Goal: Information Seeking & Learning: Learn about a topic

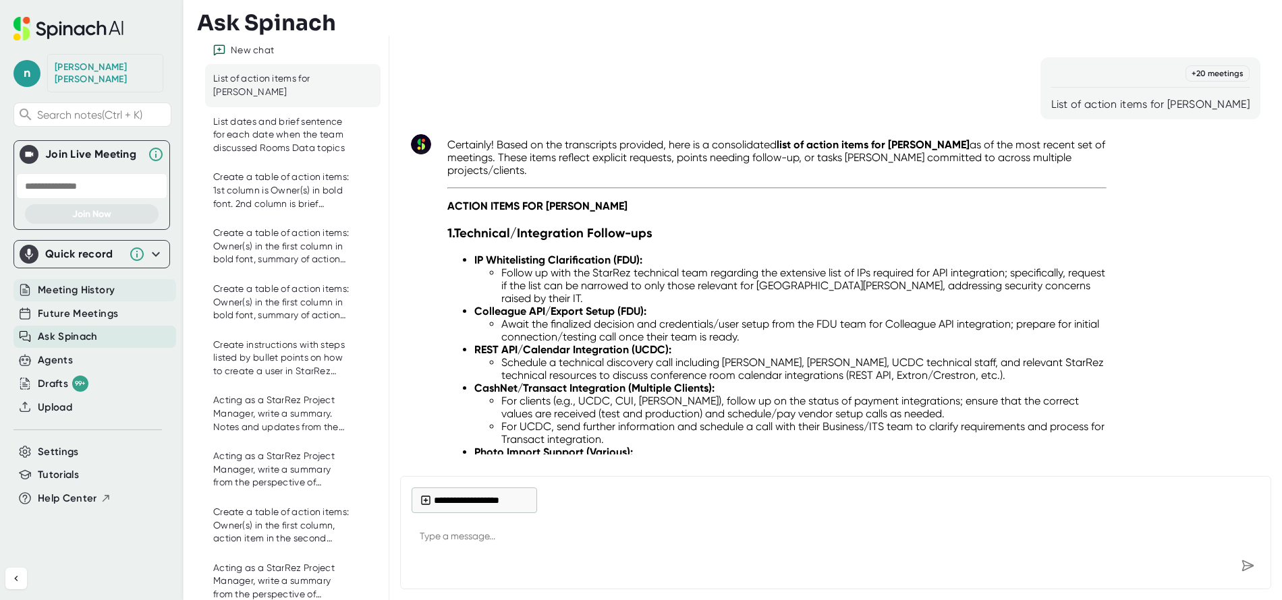
click at [71, 283] on span "Meeting History" at bounding box center [76, 291] width 77 height 16
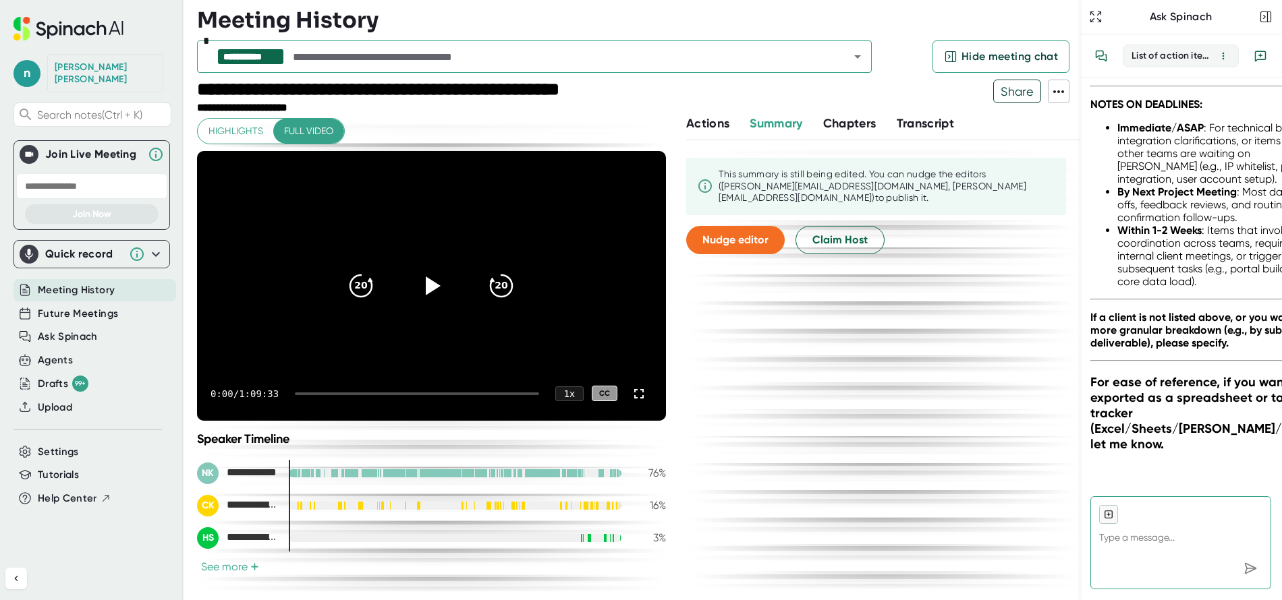
scroll to position [8086, 0]
click at [857, 58] on icon "Open" at bounding box center [857, 56] width 7 height 3
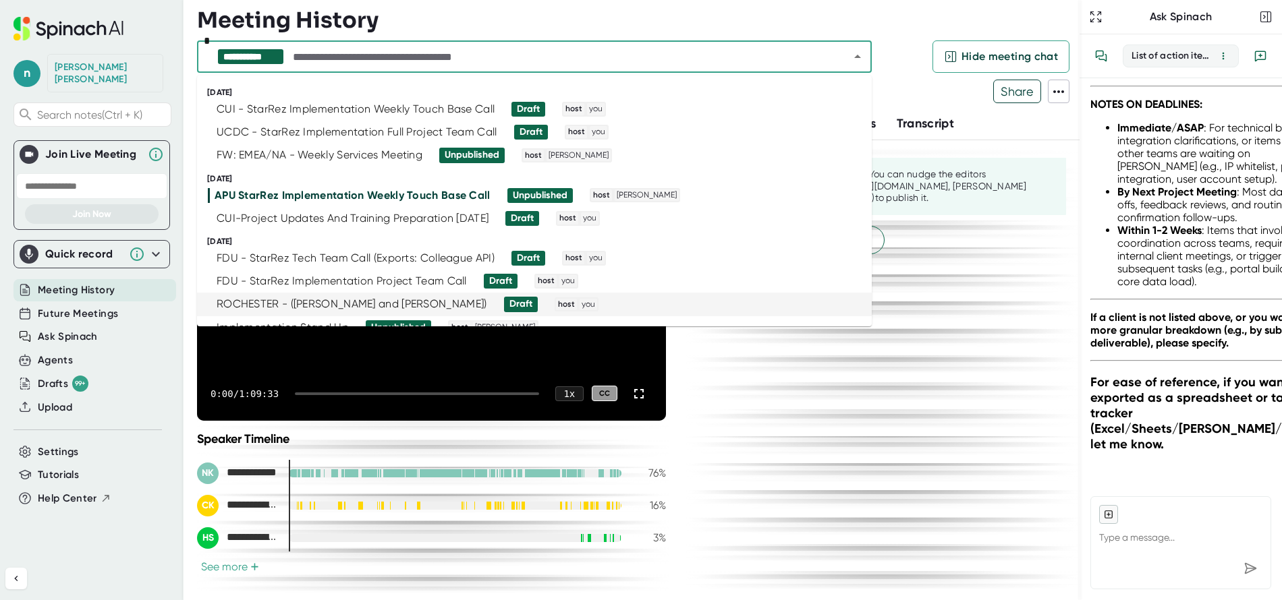
click at [363, 299] on div "ROCHESTER - ([PERSON_NAME] and [PERSON_NAME])" at bounding box center [352, 303] width 270 height 13
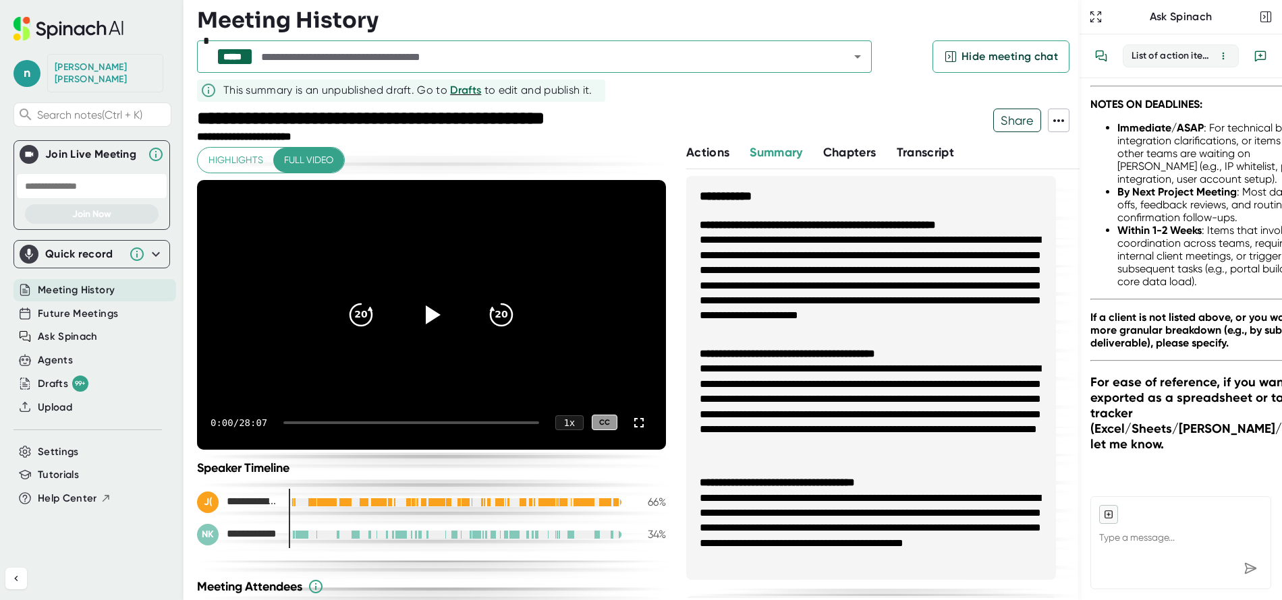
click at [426, 309] on icon at bounding box center [431, 315] width 32 height 32
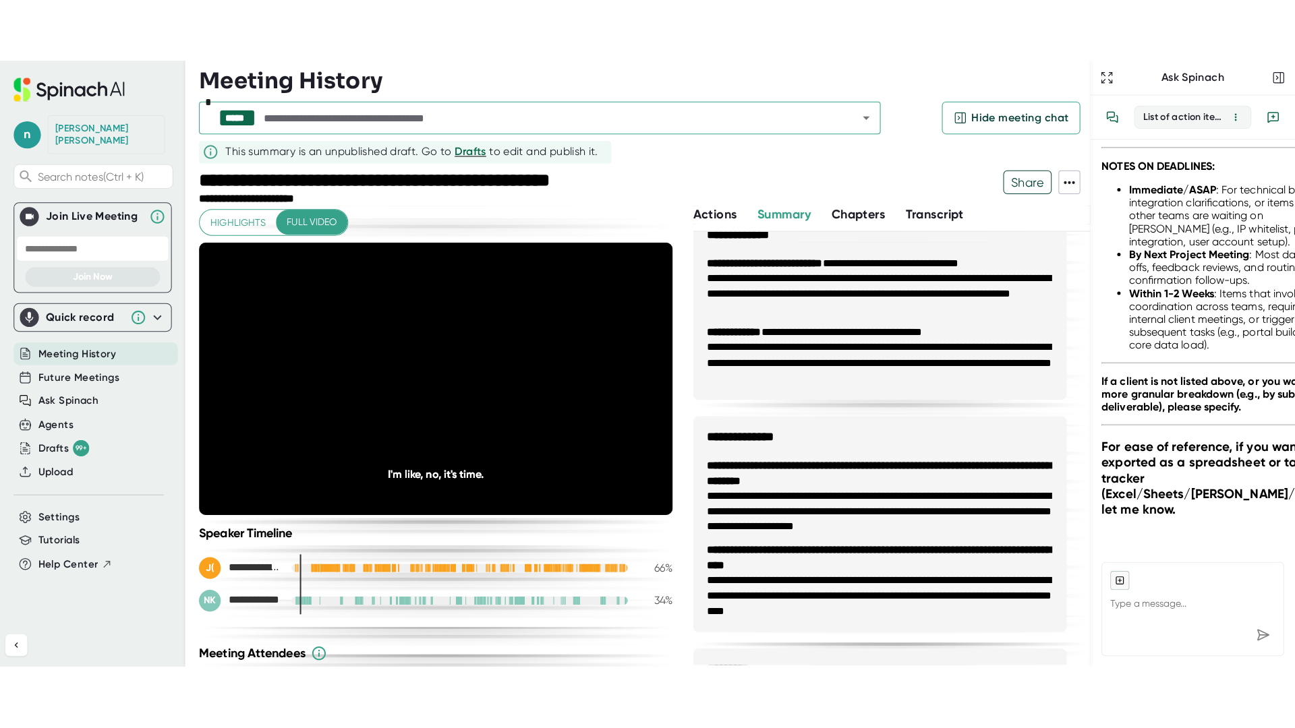
scroll to position [472, 0]
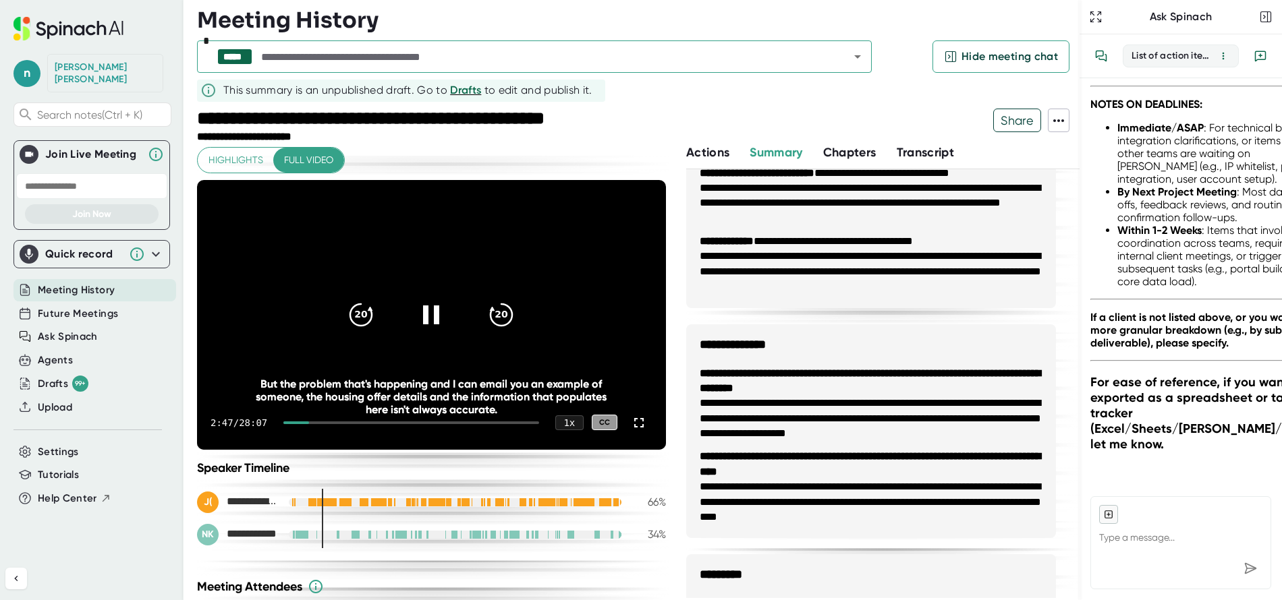
click at [631, 420] on icon at bounding box center [639, 423] width 16 height 16
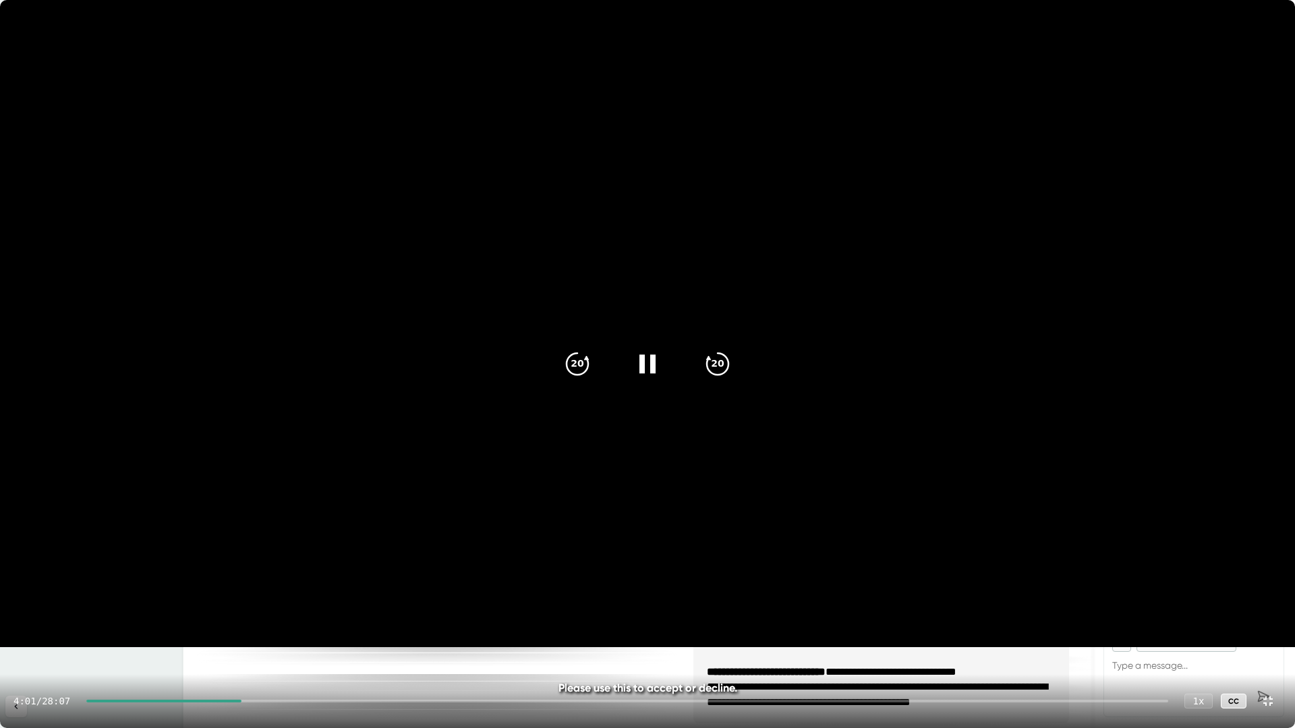
click at [654, 363] on icon at bounding box center [647, 364] width 16 height 19
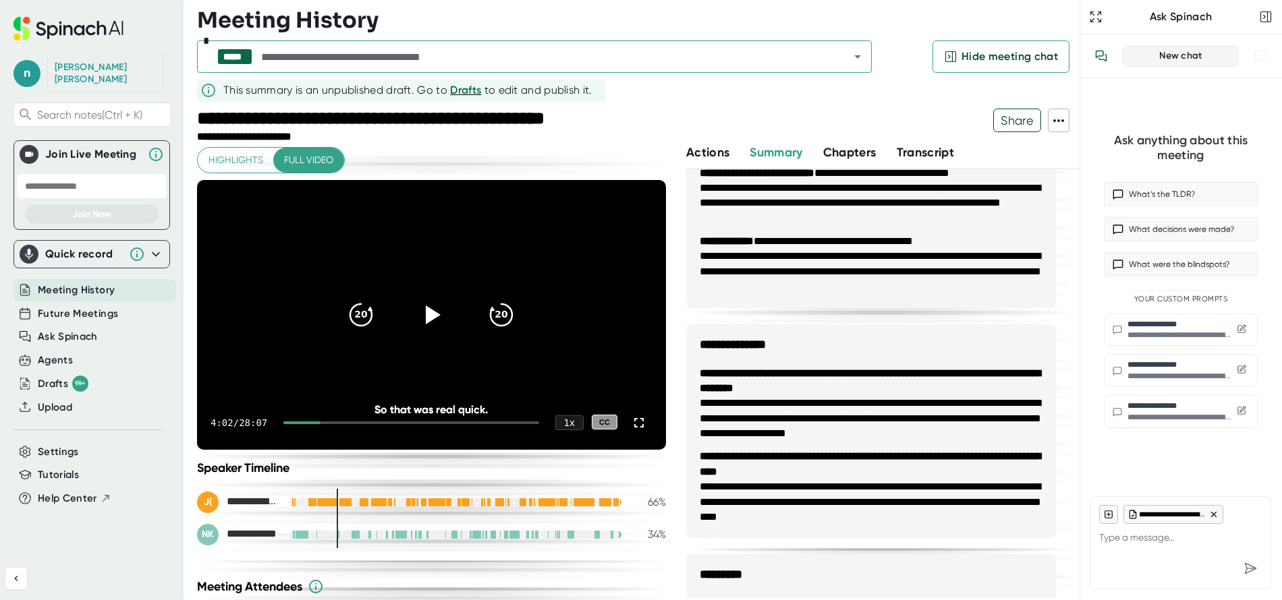
click at [420, 316] on icon at bounding box center [431, 315] width 32 height 32
click at [313, 422] on div at bounding box center [301, 423] width 37 height 3
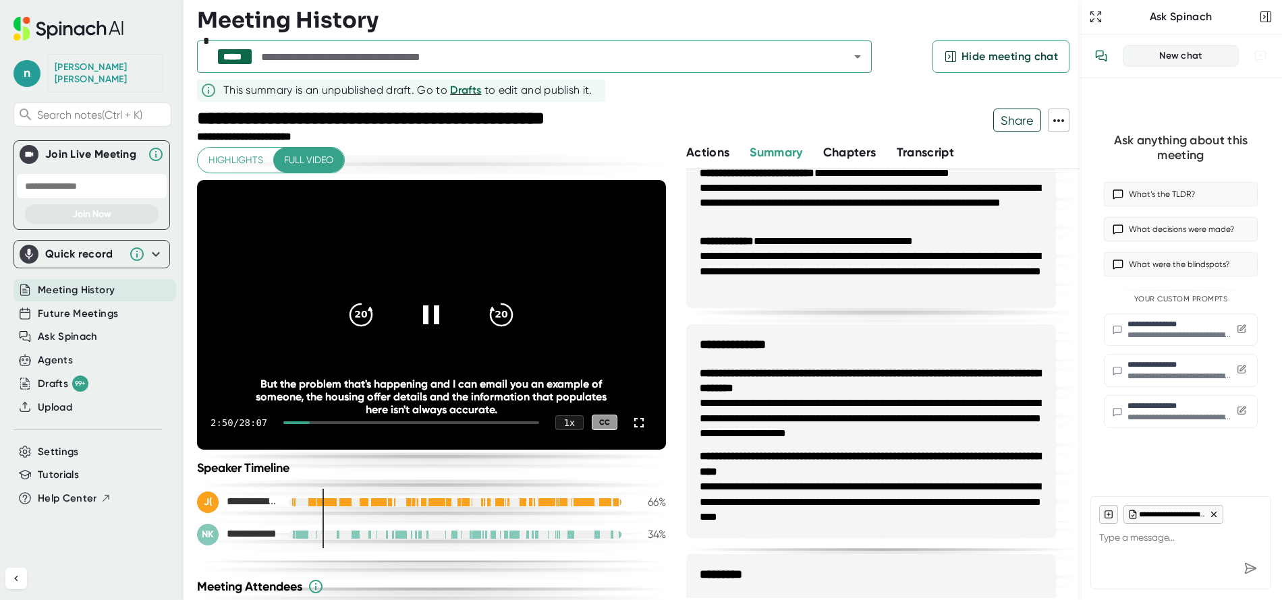
click at [307, 422] on div at bounding box center [296, 423] width 26 height 3
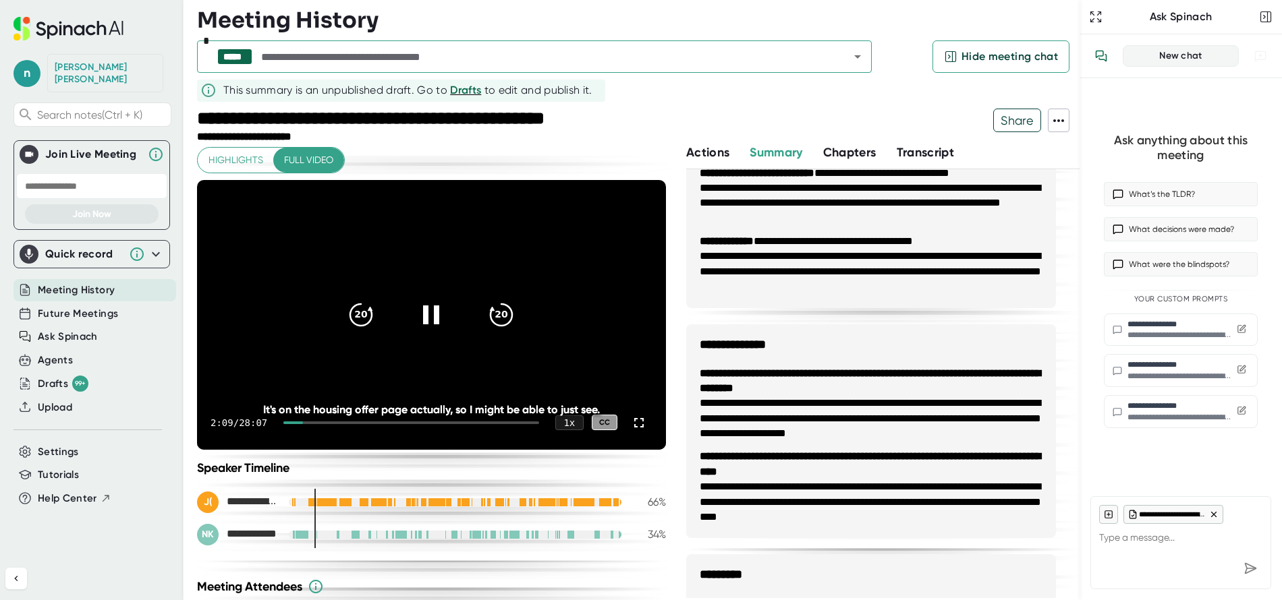
click at [303, 422] on div at bounding box center [293, 423] width 20 height 3
click at [298, 423] on div at bounding box center [291, 423] width 17 height 3
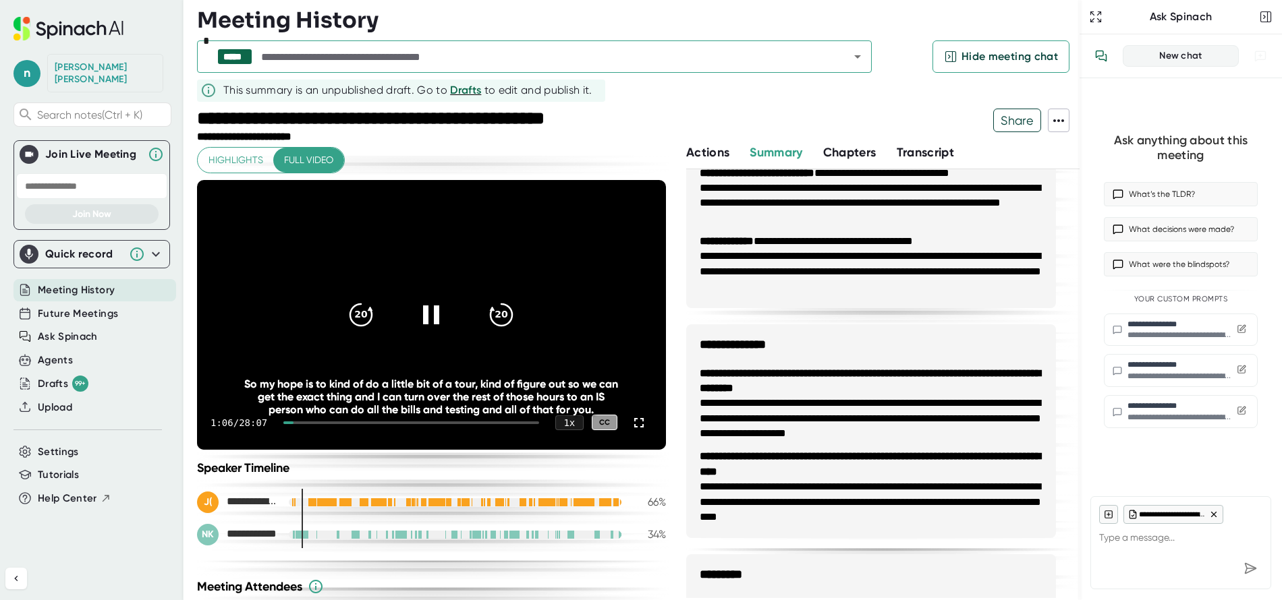
click at [299, 423] on div at bounding box center [411, 423] width 256 height 3
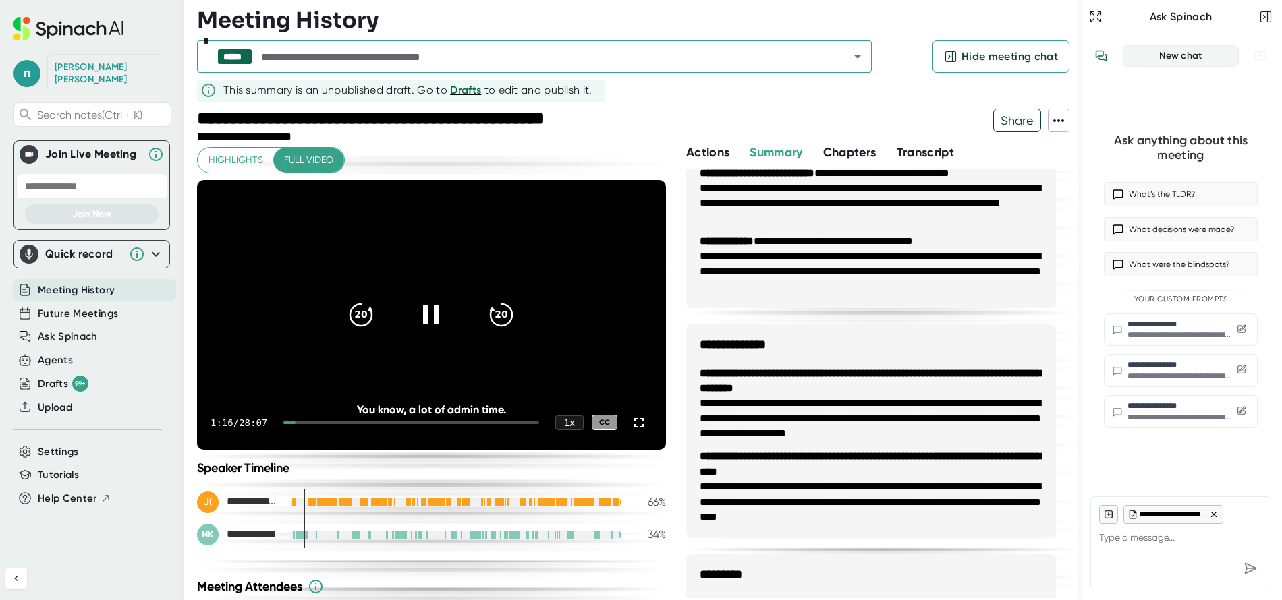
click at [495, 308] on icon "20" at bounding box center [501, 315] width 32 height 32
click at [631, 416] on icon at bounding box center [639, 423] width 16 height 16
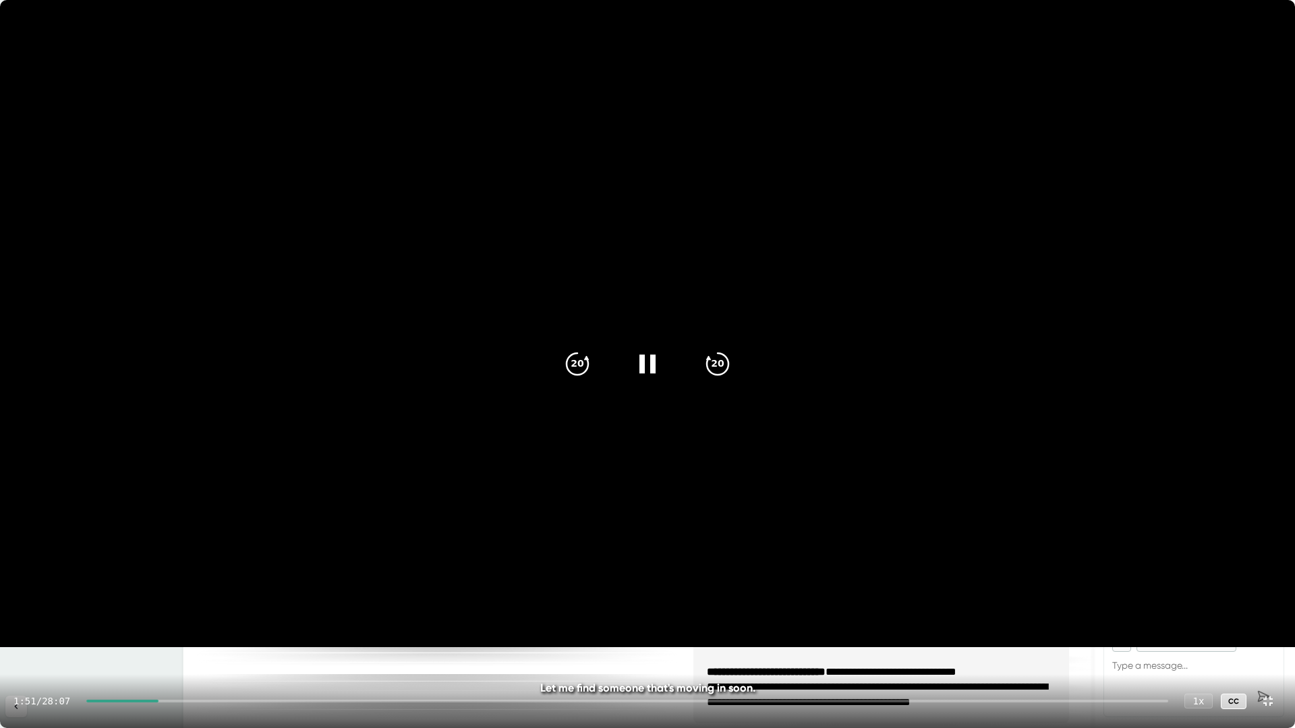
click at [577, 360] on icon "20" at bounding box center [577, 364] width 32 height 32
click at [641, 360] on icon at bounding box center [647, 364] width 16 height 19
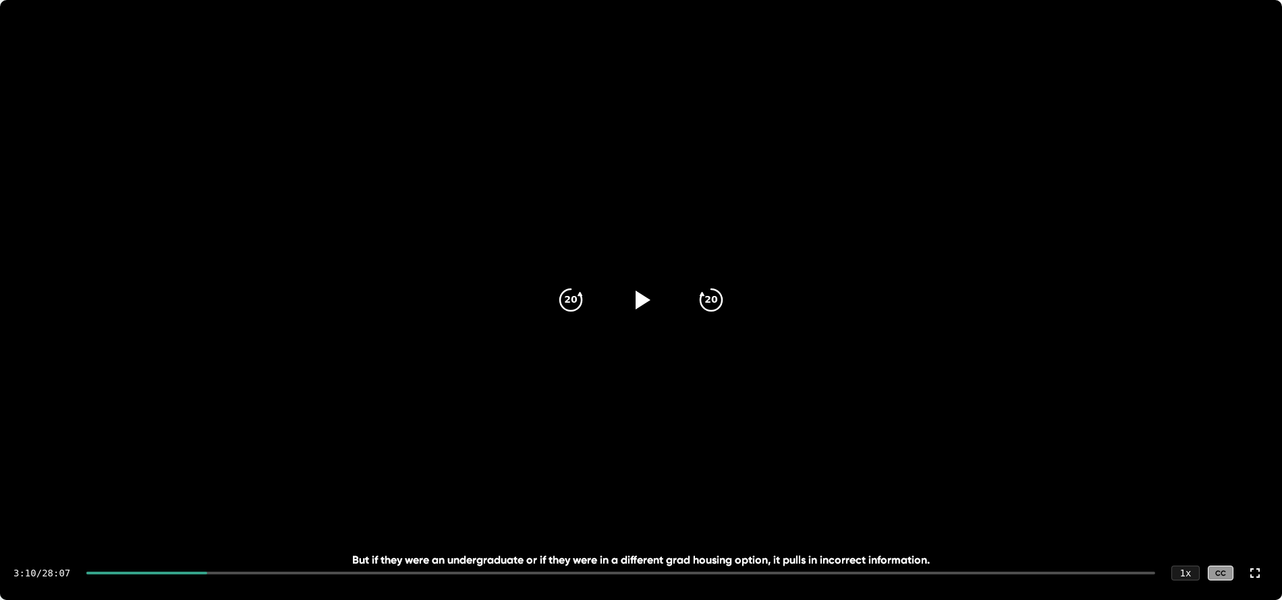
type textarea "x"
